Goal: Information Seeking & Learning: Learn about a topic

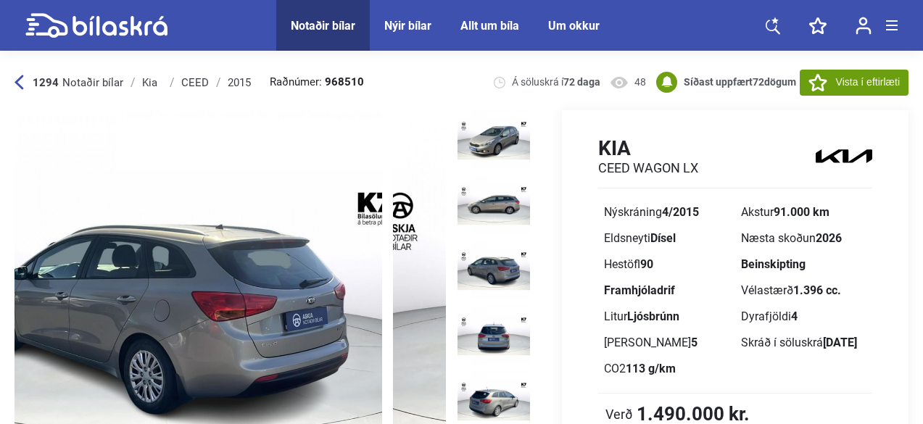
drag, startPoint x: 376, startPoint y: 251, endPoint x: 168, endPoint y: 276, distance: 210.4
click at [194, 274] on img at bounding box center [167, 311] width 432 height 403
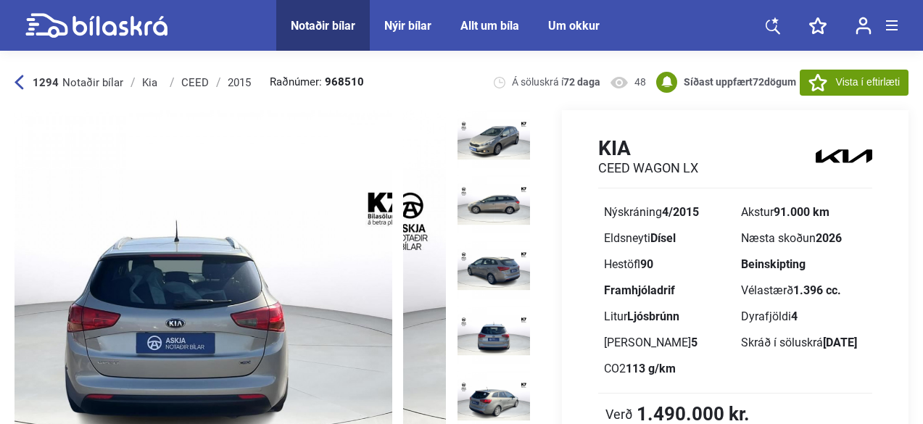
drag, startPoint x: 310, startPoint y: 265, endPoint x: 294, endPoint y: 277, distance: 19.7
click at [224, 282] on img at bounding box center [177, 311] width 432 height 403
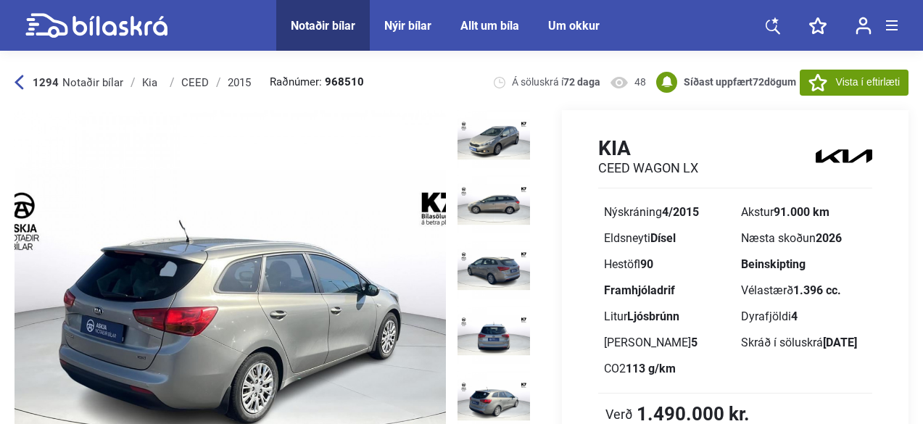
drag, startPoint x: 339, startPoint y: 268, endPoint x: 274, endPoint y: 282, distance: 66.7
click at [259, 283] on img at bounding box center [231, 311] width 432 height 403
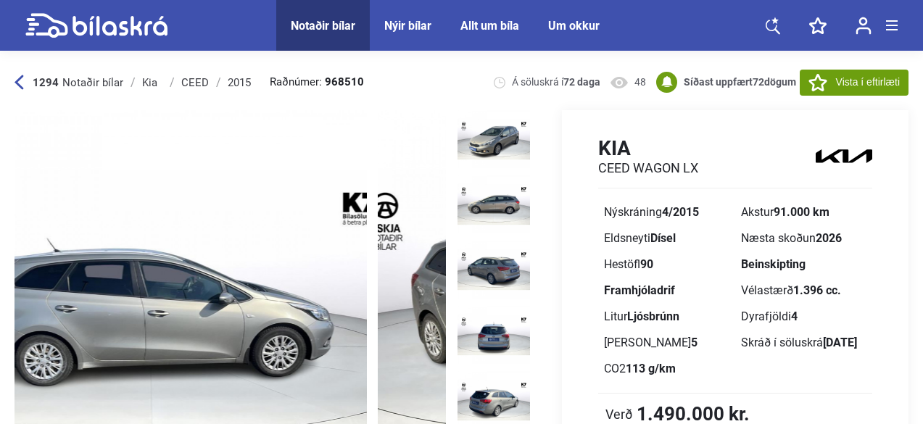
drag, startPoint x: 369, startPoint y: 271, endPoint x: 275, endPoint y: 290, distance: 96.3
click at [267, 289] on img at bounding box center [151, 311] width 432 height 403
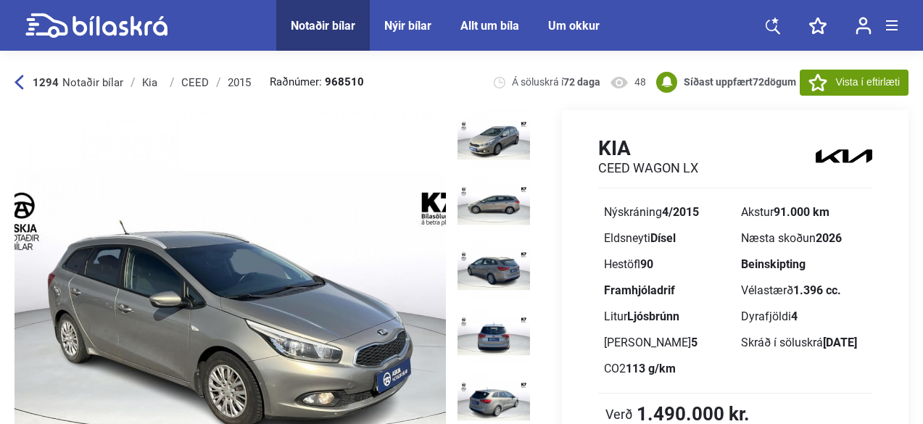
click at [308, 294] on img at bounding box center [231, 311] width 432 height 403
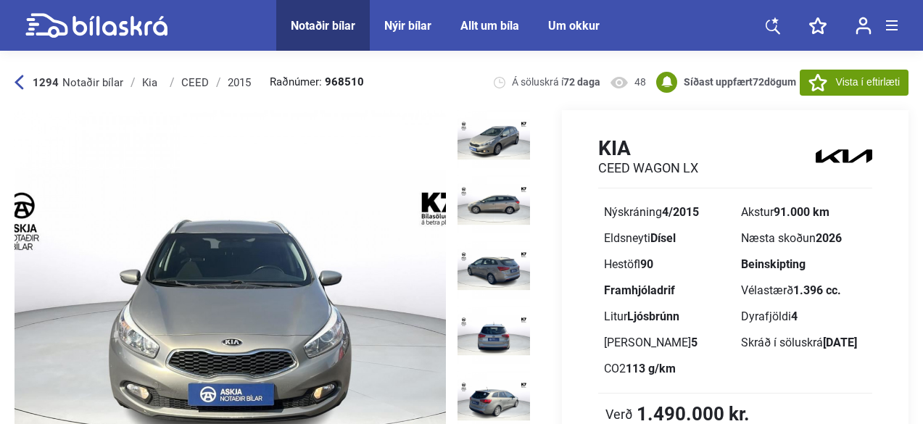
click at [342, 295] on img at bounding box center [231, 311] width 432 height 403
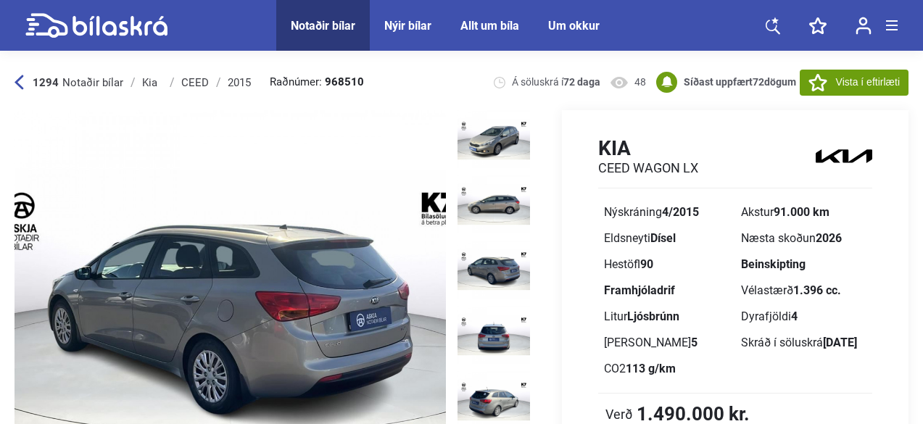
drag, startPoint x: 411, startPoint y: 286, endPoint x: 184, endPoint y: 308, distance: 227.4
click at [184, 308] on div "‹ › Deila" at bounding box center [276, 311] width 522 height 403
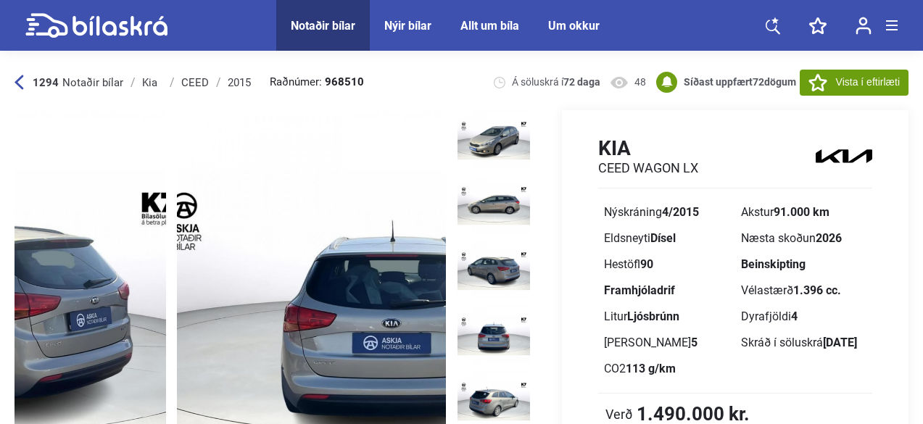
drag, startPoint x: 345, startPoint y: 292, endPoint x: 63, endPoint y: 325, distance: 284.0
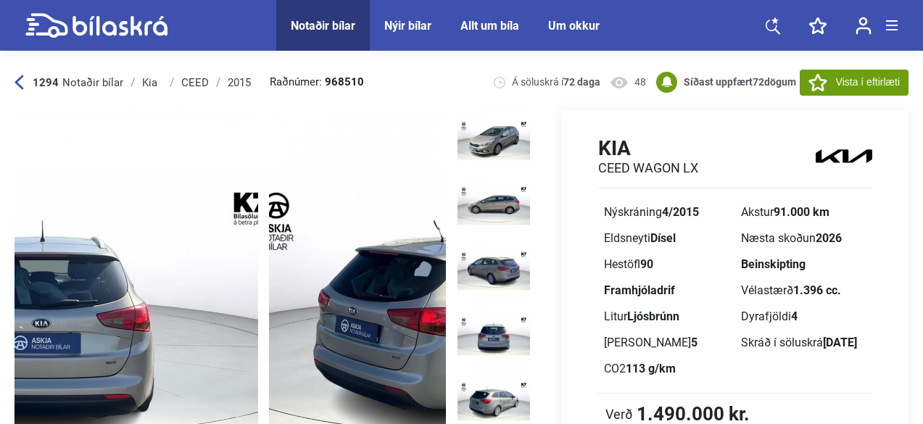
drag, startPoint x: 365, startPoint y: 288, endPoint x: 140, endPoint y: 318, distance: 226.9
click at [147, 317] on img at bounding box center [43, 311] width 432 height 403
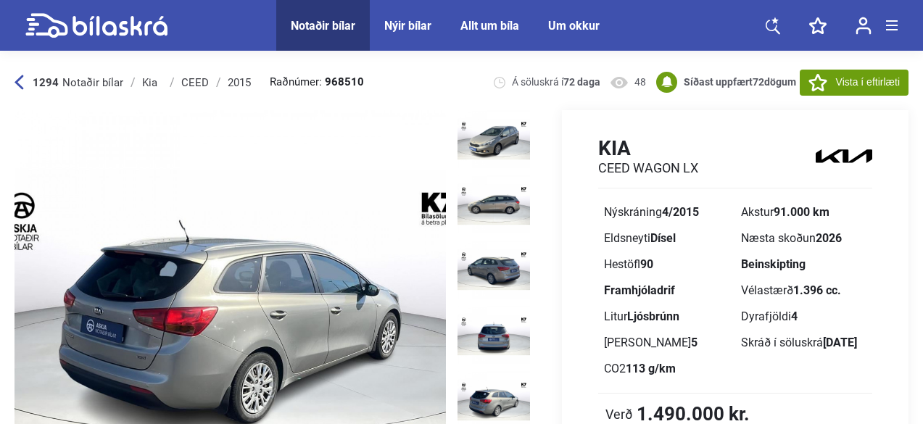
drag, startPoint x: 272, startPoint y: 298, endPoint x: 215, endPoint y: 321, distance: 61.6
click at [160, 321] on img at bounding box center [231, 311] width 432 height 403
click at [499, 371] on img at bounding box center [494, 400] width 73 height 58
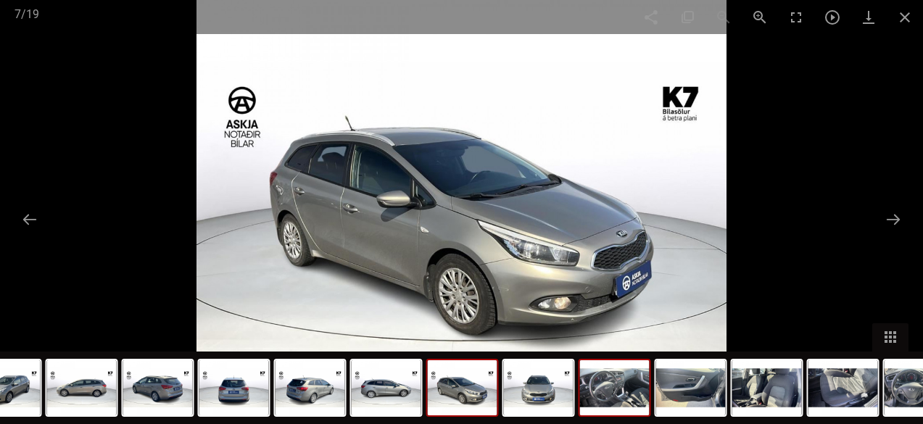
click at [618, 400] on img at bounding box center [615, 387] width 70 height 55
